Goal: Task Accomplishment & Management: Manage account settings

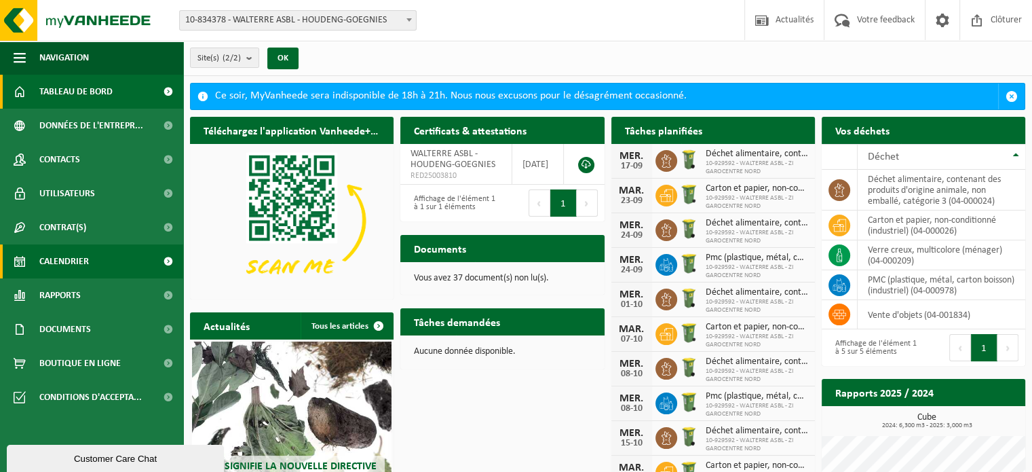
click at [74, 260] on span "Calendrier" at bounding box center [64, 261] width 50 height 34
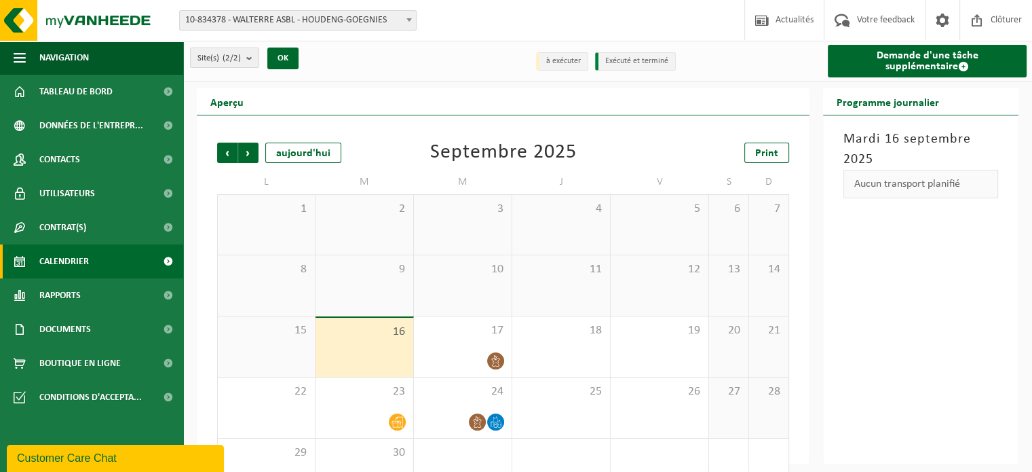
scroll to position [42, 0]
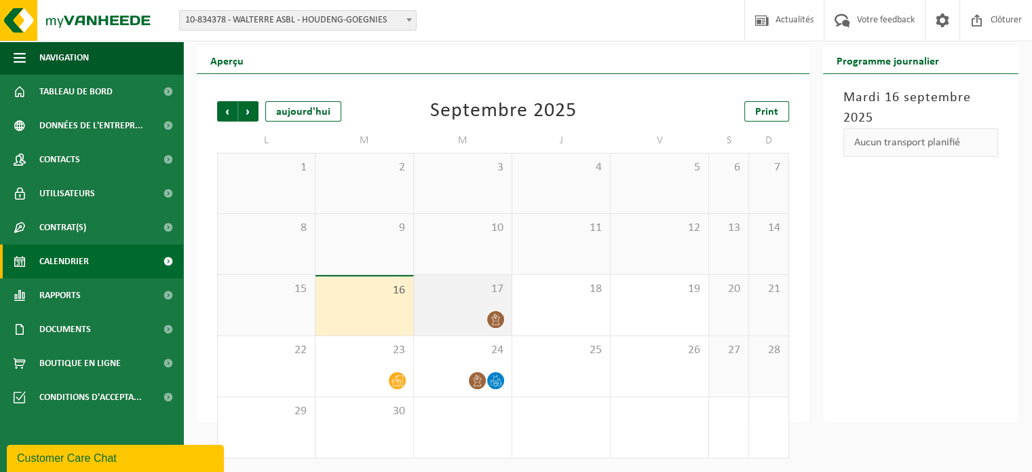
click at [472, 290] on span "17" at bounding box center [463, 289] width 84 height 15
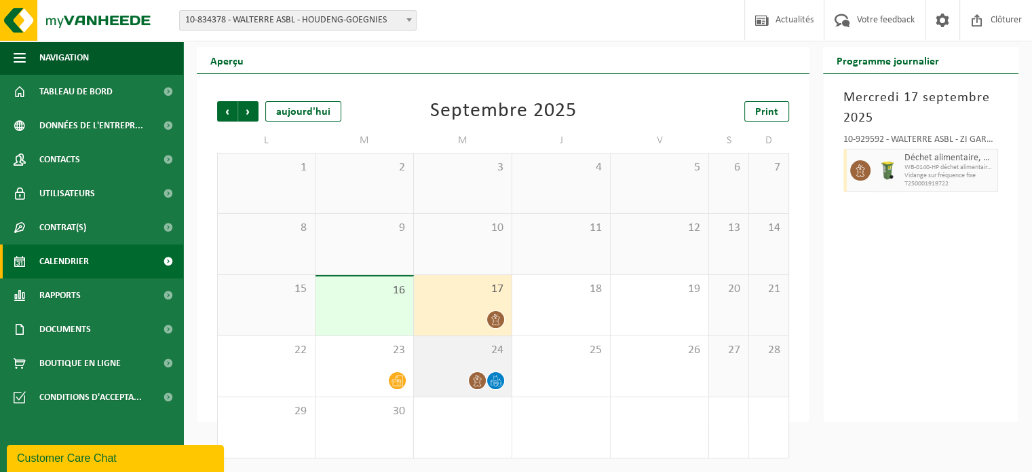
click at [463, 362] on div "24" at bounding box center [463, 366] width 98 height 60
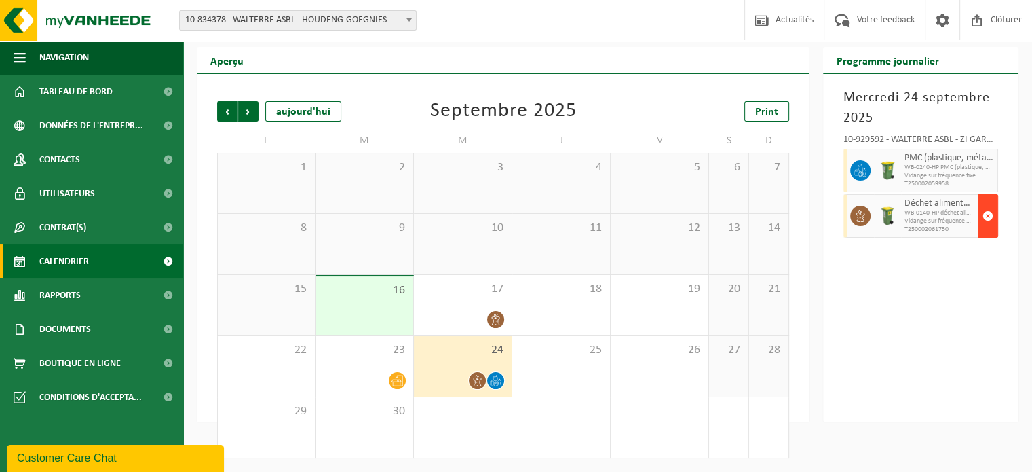
click at [988, 214] on span "button" at bounding box center [988, 215] width 11 height 27
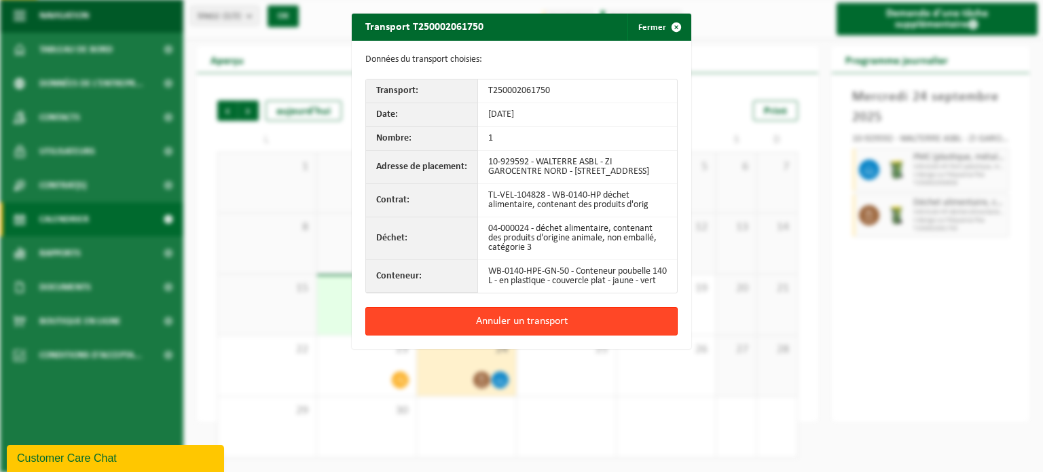
click at [485, 335] on button "Annuler un transport" at bounding box center [521, 321] width 312 height 29
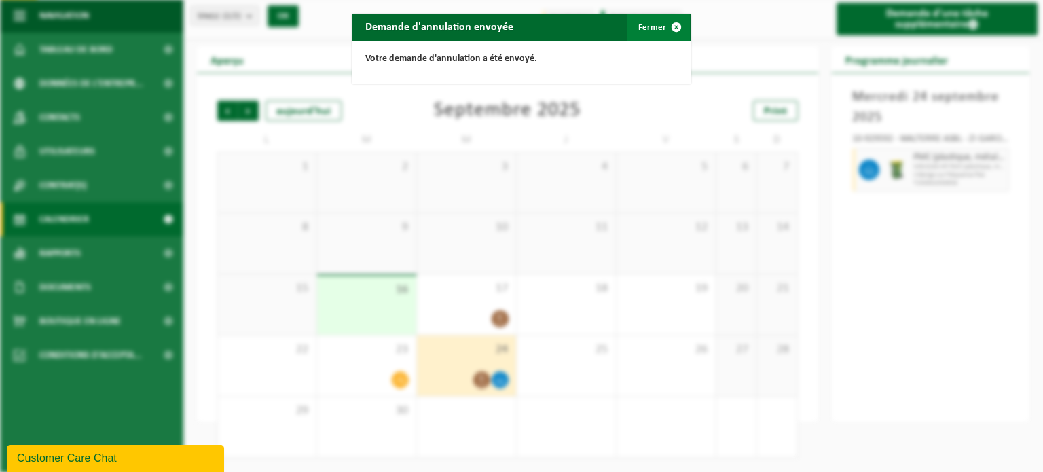
click at [646, 32] on button "Fermer" at bounding box center [658, 27] width 62 height 27
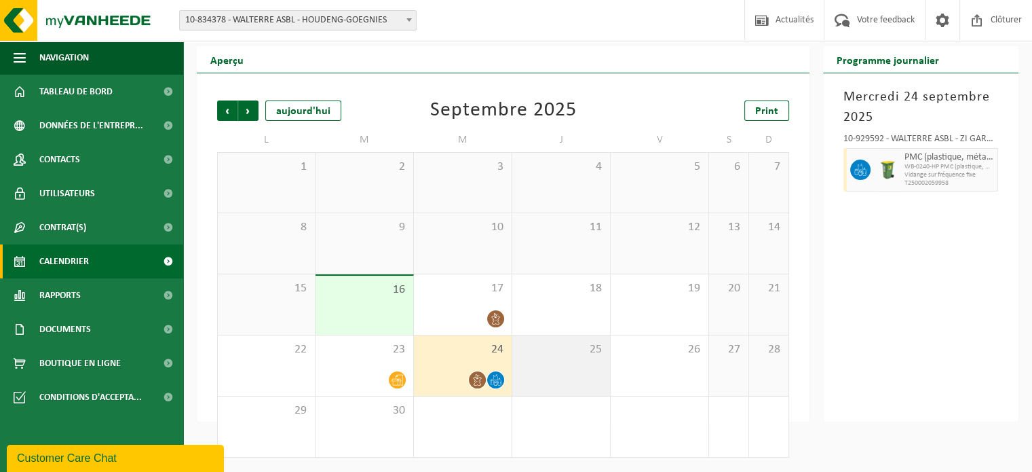
click at [563, 362] on div "25" at bounding box center [561, 365] width 98 height 60
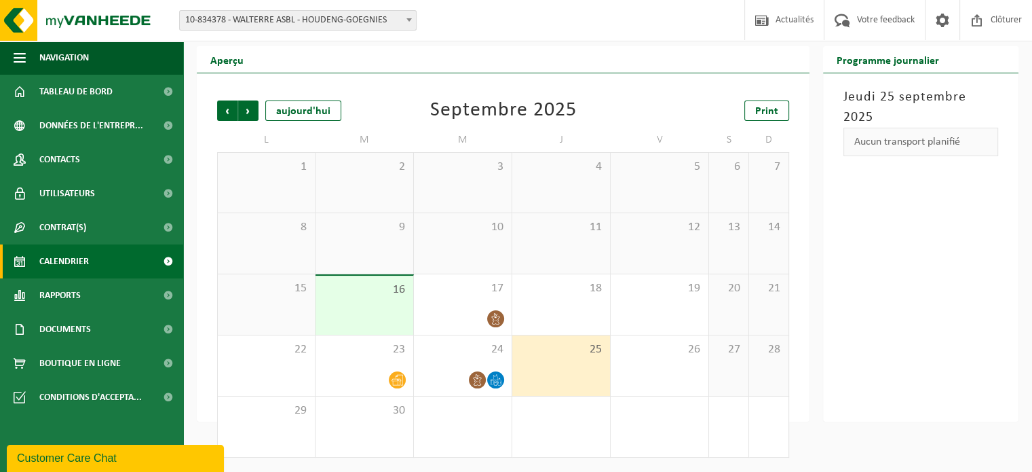
scroll to position [43, 0]
click at [437, 351] on span "24" at bounding box center [463, 348] width 84 height 15
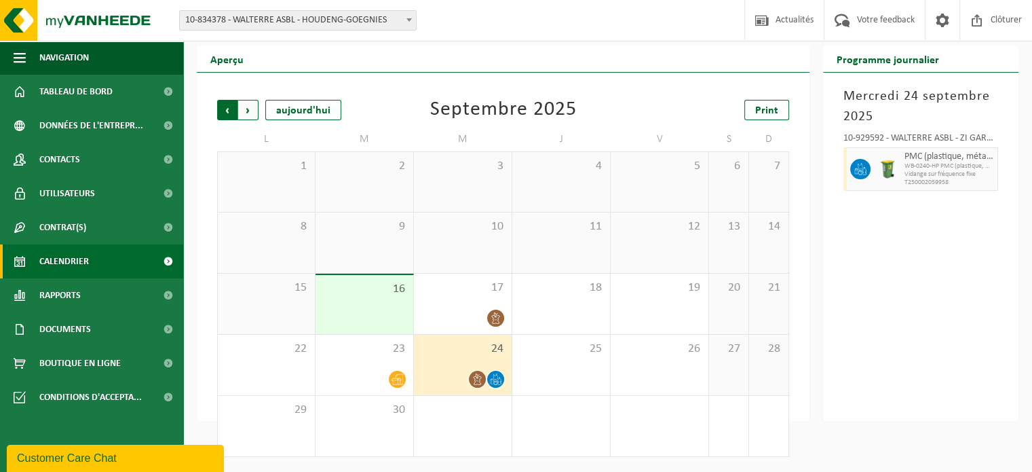
click at [248, 111] on span "Suivant" at bounding box center [248, 110] width 20 height 20
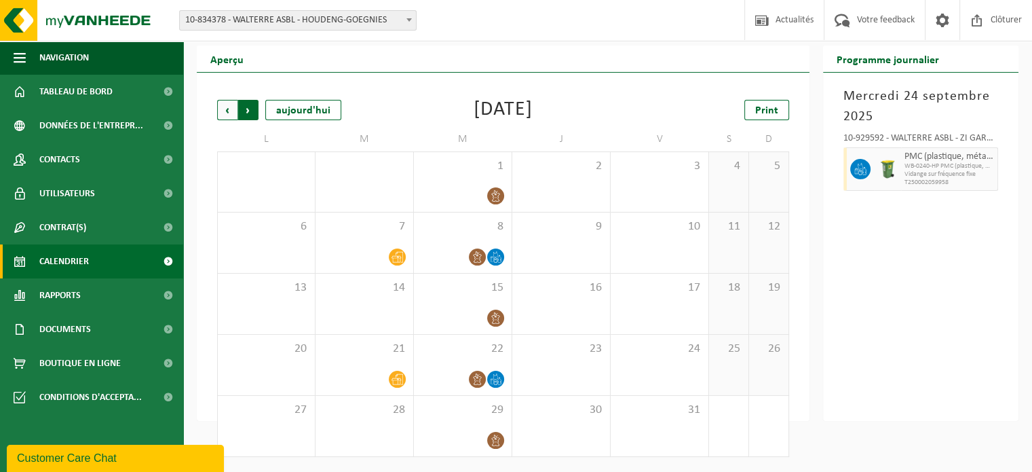
click at [225, 113] on span "Précédent" at bounding box center [227, 110] width 20 height 20
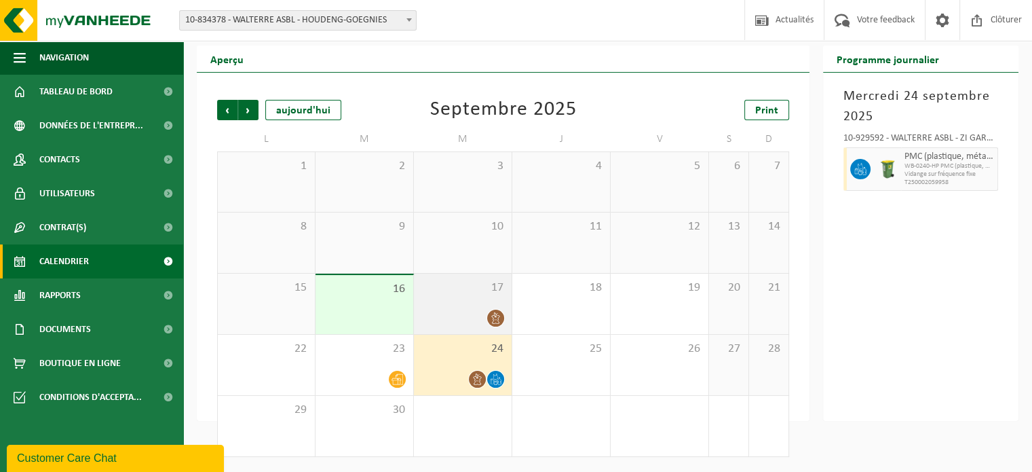
click at [478, 287] on span "17" at bounding box center [463, 287] width 84 height 15
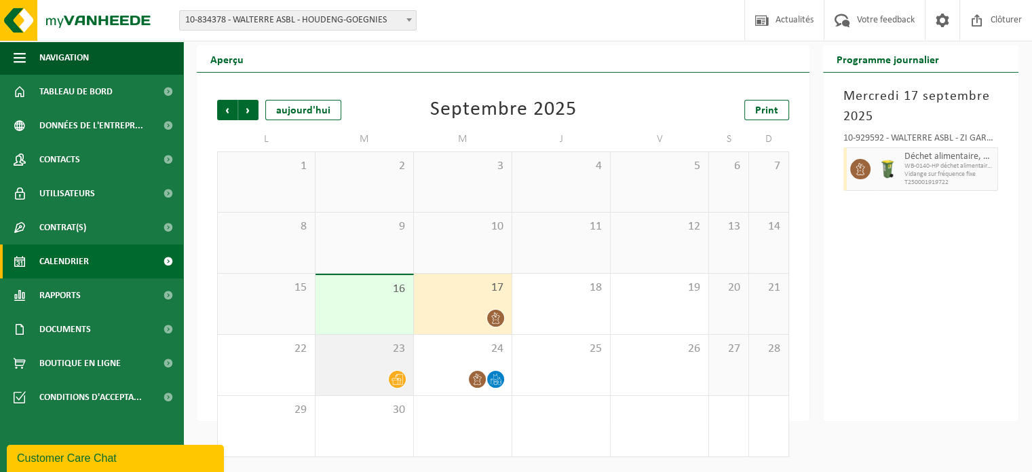
click at [371, 373] on div at bounding box center [364, 379] width 84 height 18
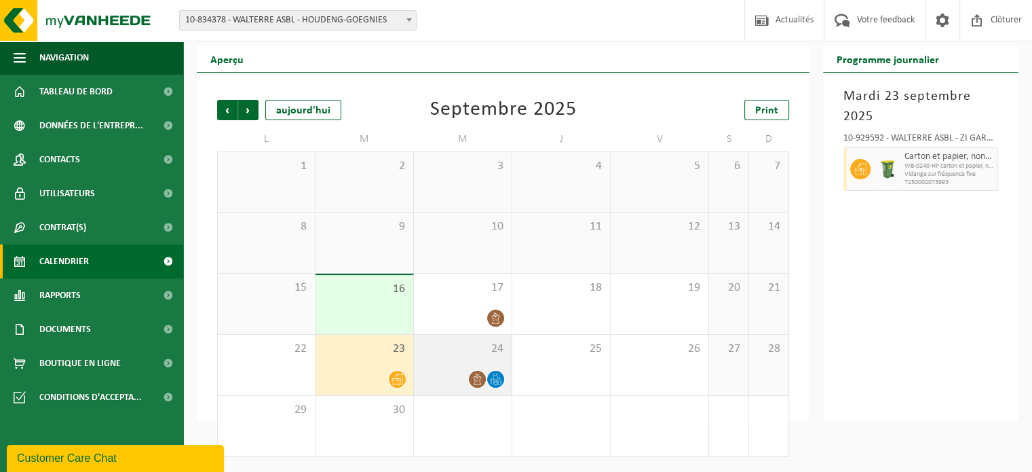
click at [449, 369] on div "24" at bounding box center [463, 365] width 98 height 60
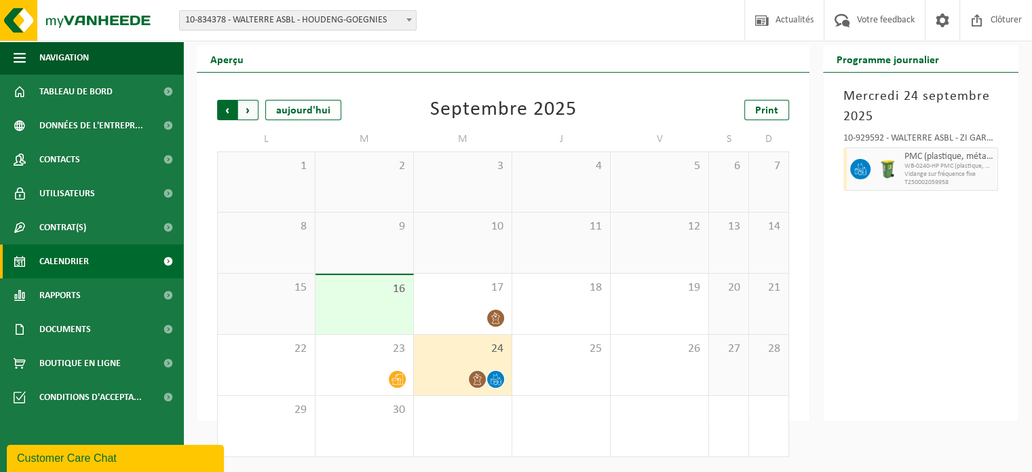
click at [244, 105] on span "Suivant" at bounding box center [248, 110] width 20 height 20
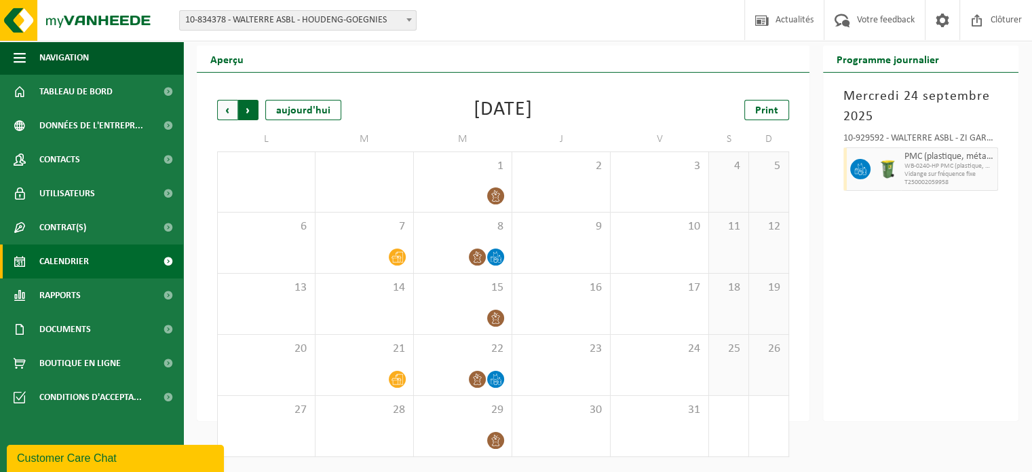
click at [225, 113] on span "Précédent" at bounding box center [227, 110] width 20 height 20
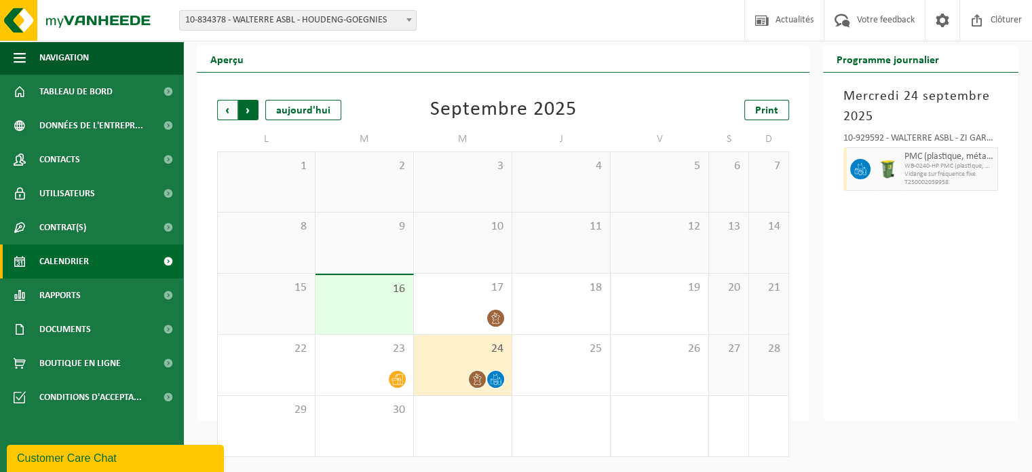
click at [221, 112] on span "Précédent" at bounding box center [227, 110] width 20 height 20
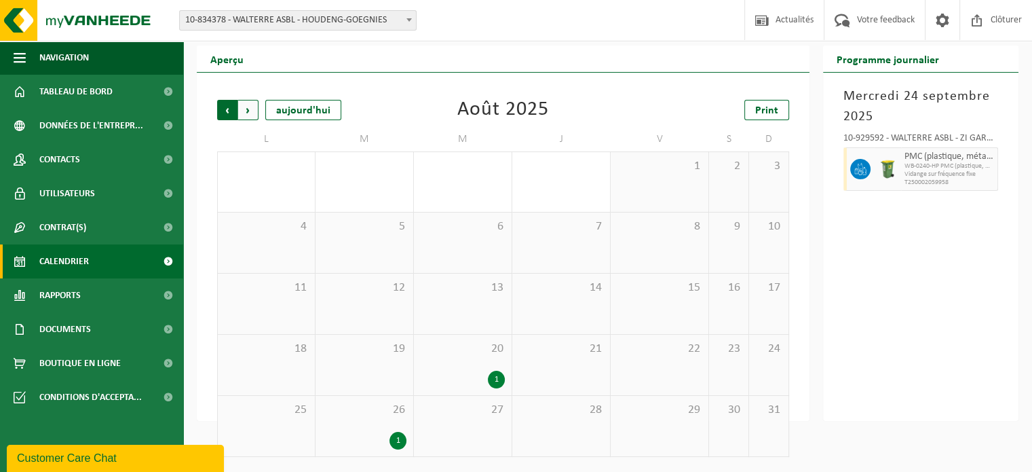
click at [247, 109] on span "Suivant" at bounding box center [248, 110] width 20 height 20
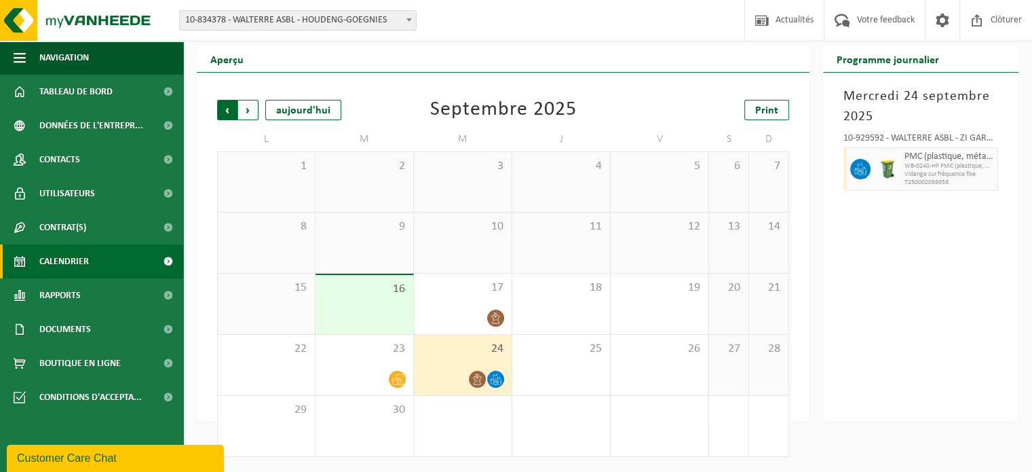
click at [244, 113] on span "Suivant" at bounding box center [248, 110] width 20 height 20
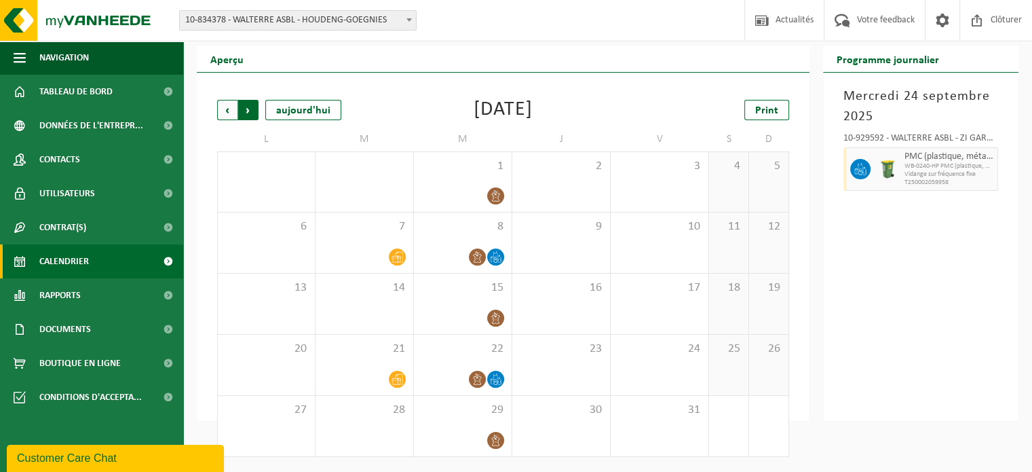
click at [221, 111] on span "Précédent" at bounding box center [227, 110] width 20 height 20
